Goal: Task Accomplishment & Management: Use online tool/utility

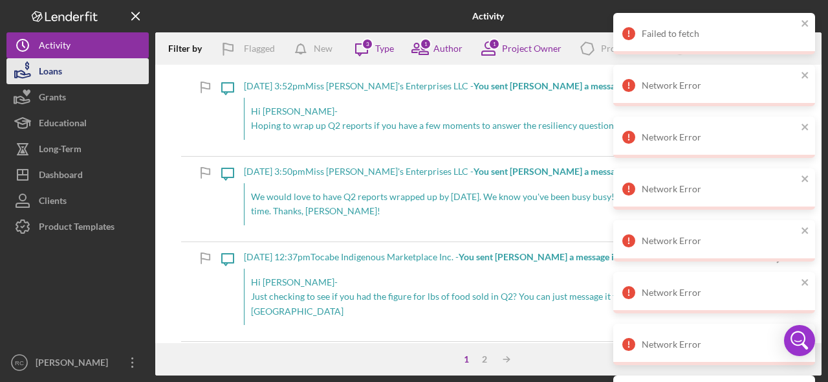
click at [56, 75] on div "Loans" at bounding box center [50, 72] width 23 height 29
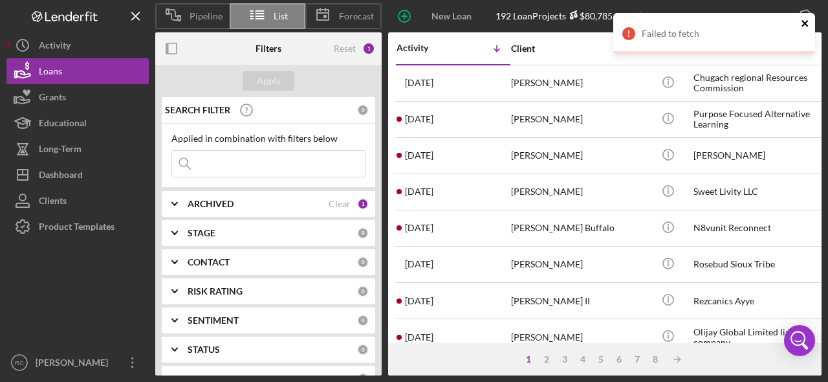
click at [804, 23] on icon "close" at bounding box center [805, 23] width 6 height 6
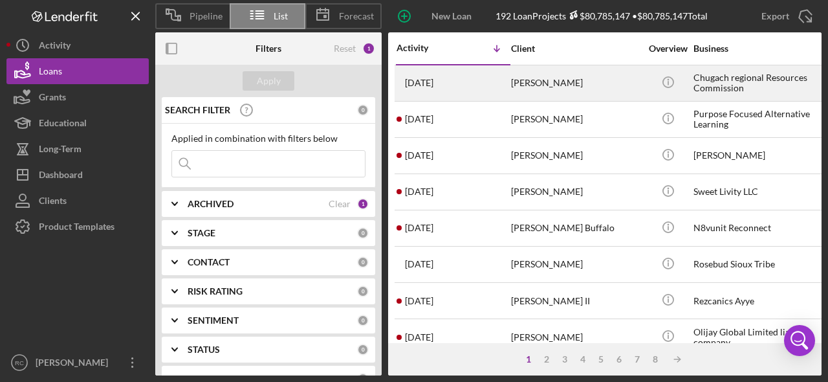
click at [599, 85] on div "[PERSON_NAME]" at bounding box center [575, 83] width 129 height 34
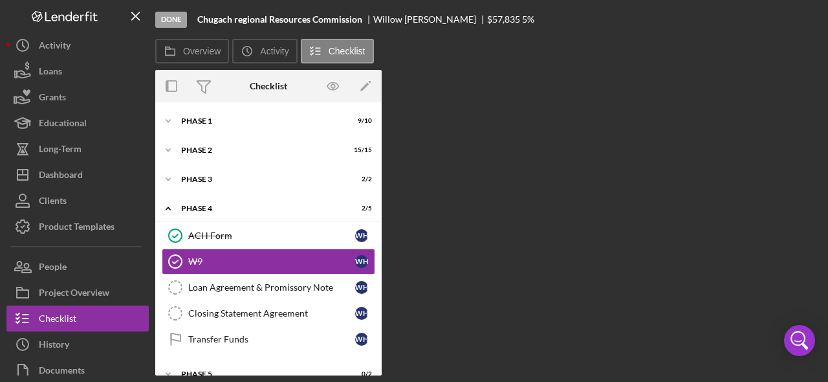
scroll to position [19, 0]
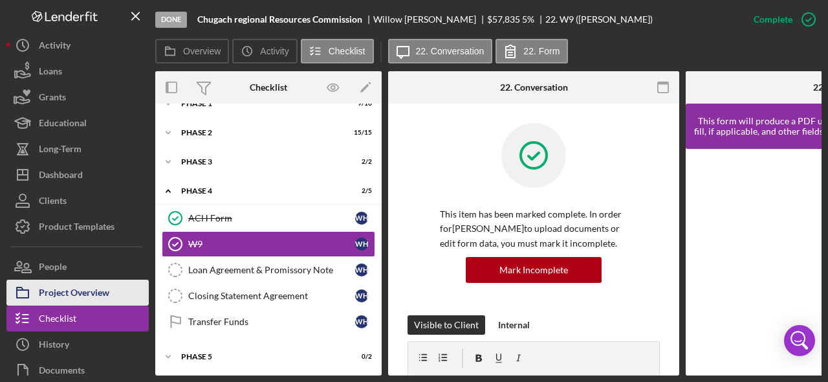
click at [94, 300] on div "Project Overview" at bounding box center [74, 294] width 71 height 29
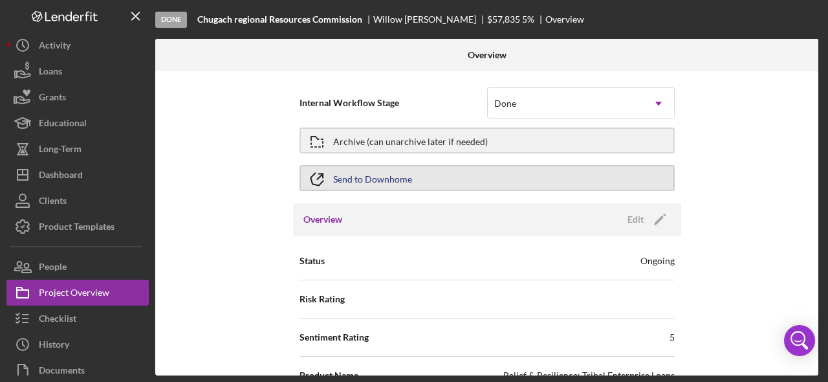
click at [362, 177] on div "Send to Downhome" at bounding box center [372, 177] width 79 height 23
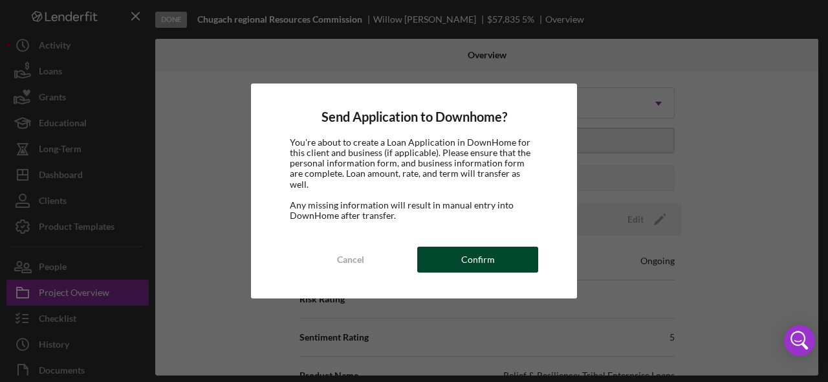
click at [480, 252] on div "Confirm" at bounding box center [478, 260] width 34 height 26
